Goal: Task Accomplishment & Management: Complete application form

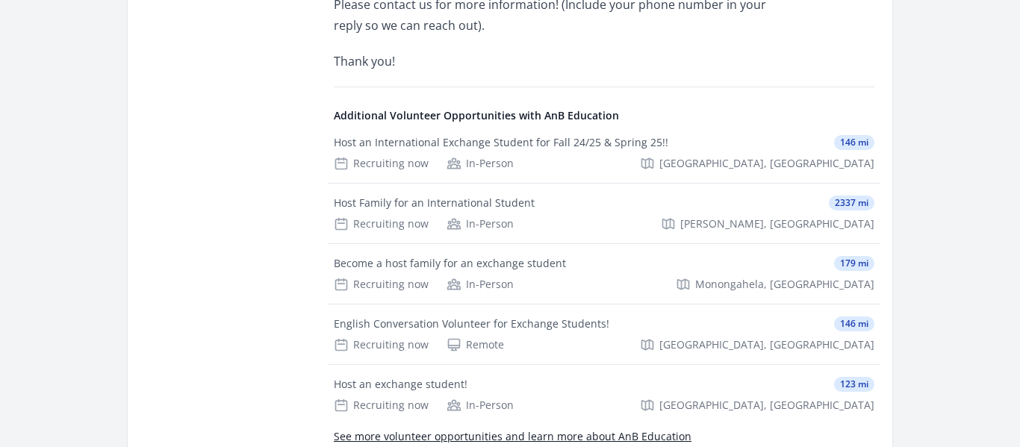
scroll to position [771, 0]
click at [589, 85] on div "Additional Volunteer Opportunities with AnB Education Host an International Exc…" at bounding box center [604, 290] width 540 height 410
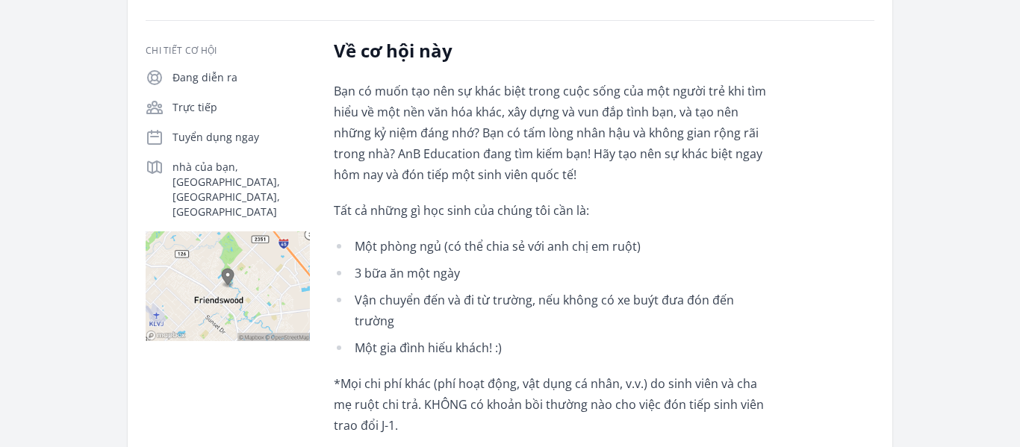
scroll to position [0, 0]
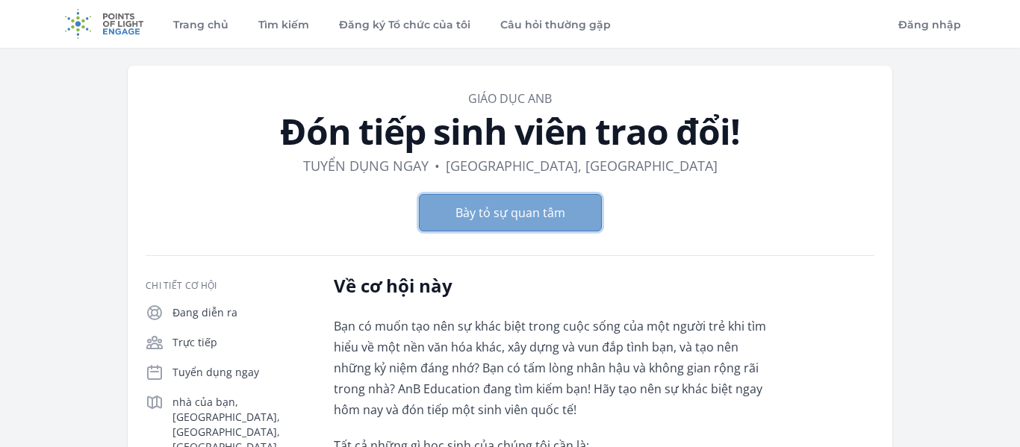
click at [519, 217] on font "Bày tỏ sự quan tâm" at bounding box center [510, 213] width 110 height 16
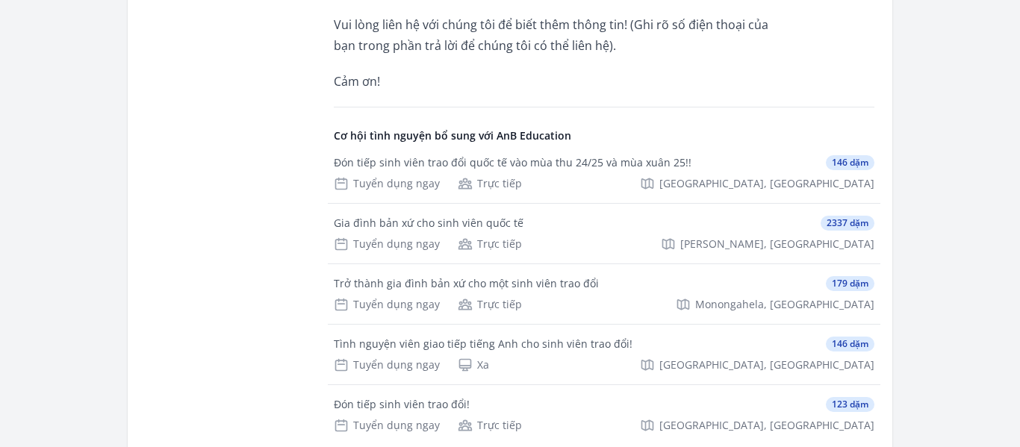
scroll to position [767, 0]
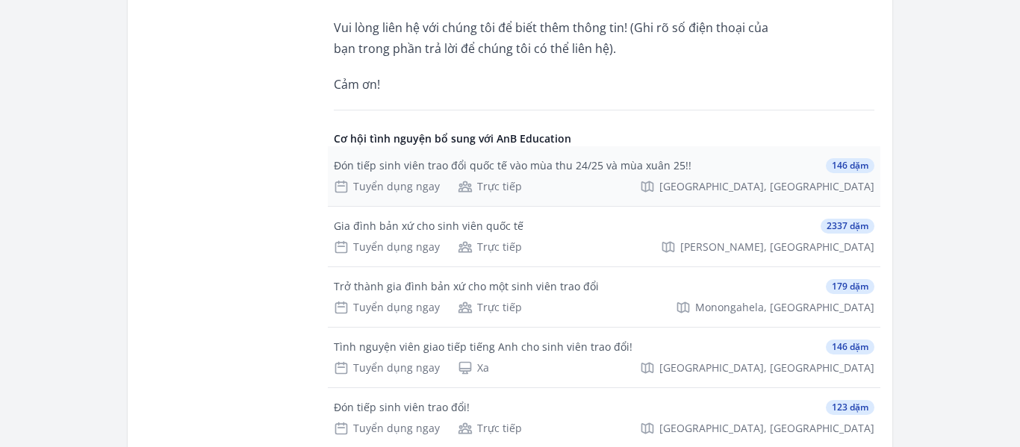
click at [645, 179] on div "Tuyển dụng ngay Trực tiếp [GEOGRAPHIC_DATA], [GEOGRAPHIC_DATA]" at bounding box center [604, 186] width 540 height 15
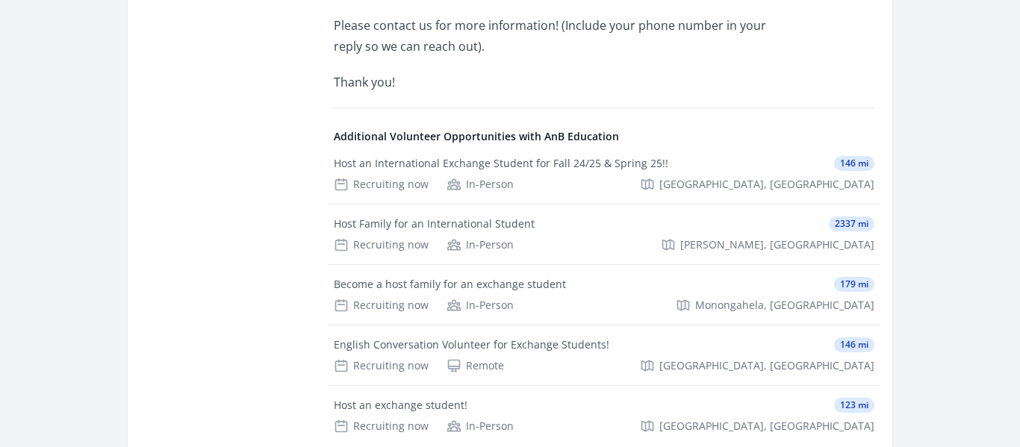
scroll to position [726, 0]
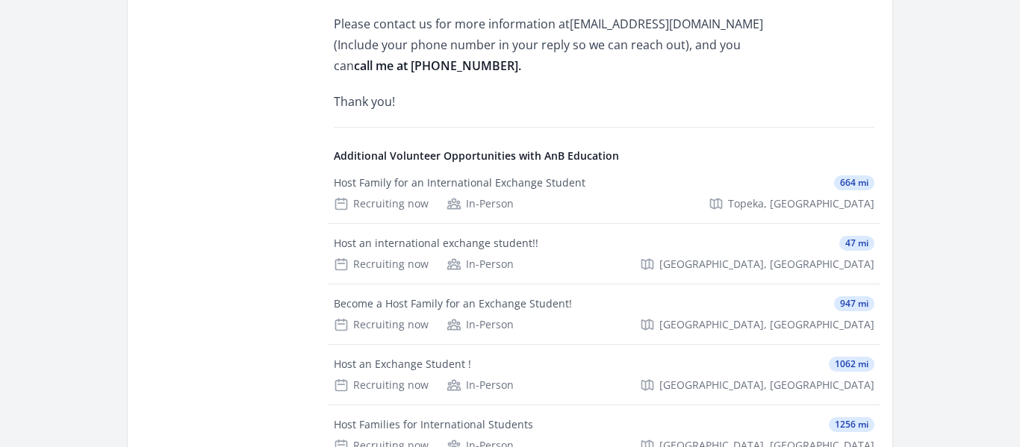
scroll to position [990, 0]
